Goal: Information Seeking & Learning: Check status

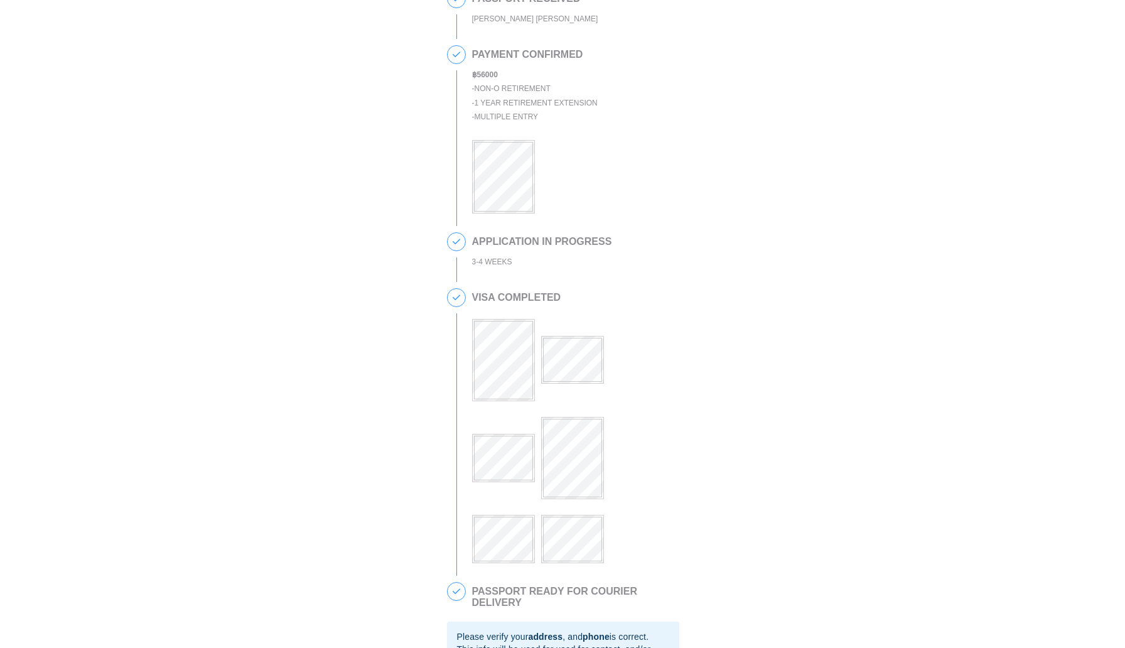
scroll to position [279, 0]
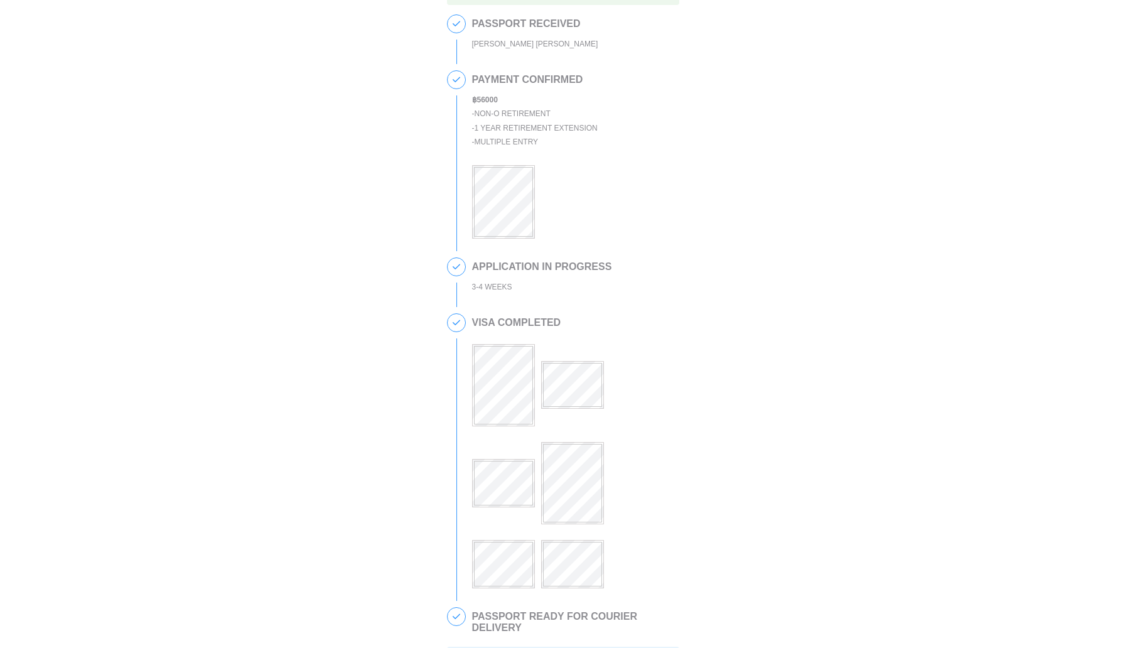
scroll to position [203, 0]
